Goal: Transaction & Acquisition: Purchase product/service

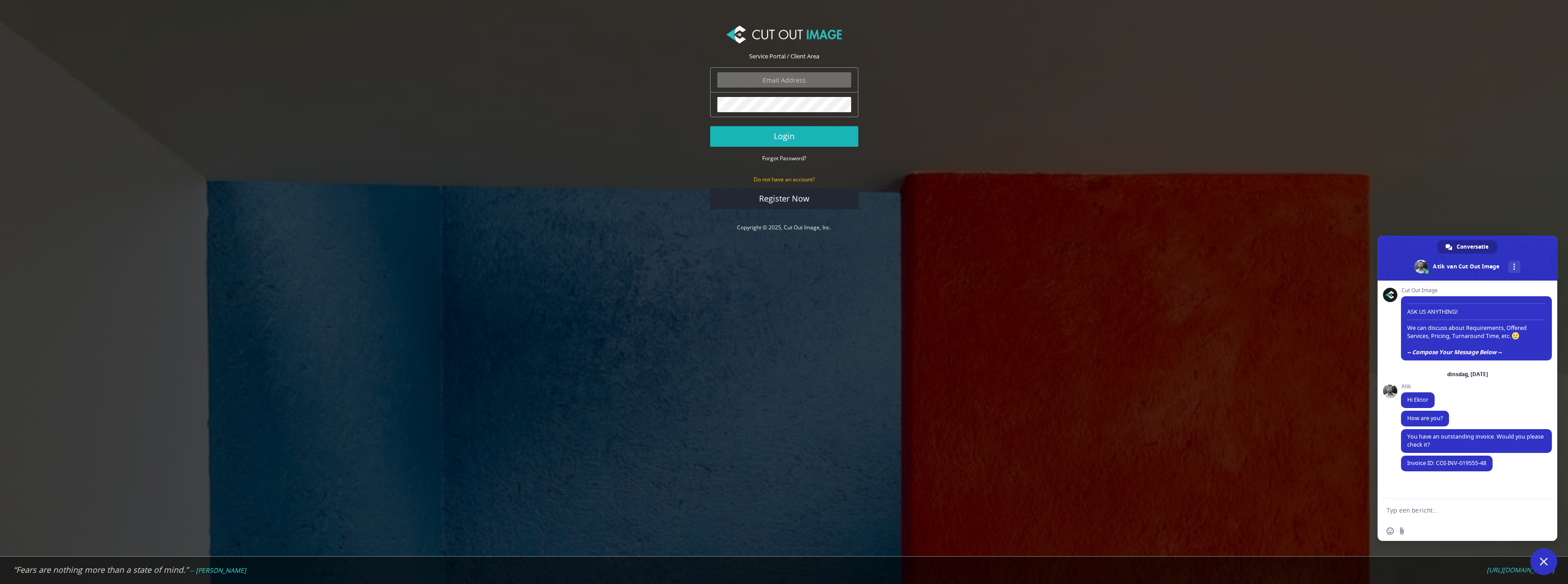
type input "ektor.tsolodimos@gmail.com"
click at [792, 138] on button "Login" at bounding box center [785, 136] width 149 height 21
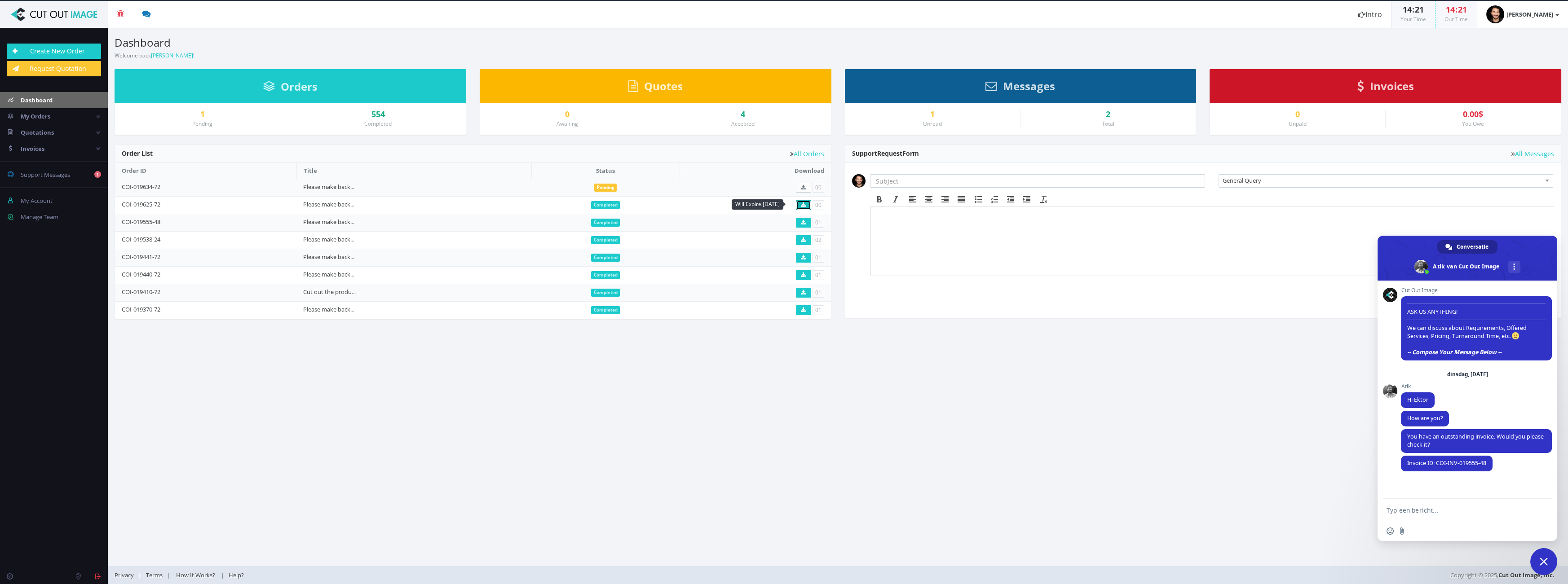
click at [807, 204] on link at bounding box center [803, 205] width 15 height 10
